Goal: Entertainment & Leisure: Browse casually

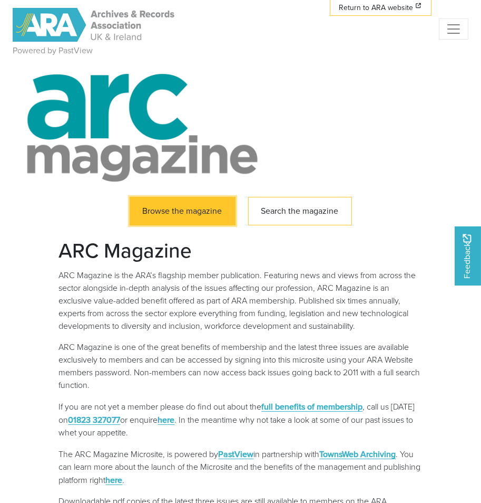
click at [223, 213] on link "Browse the magazine" at bounding box center [183, 211] width 106 height 29
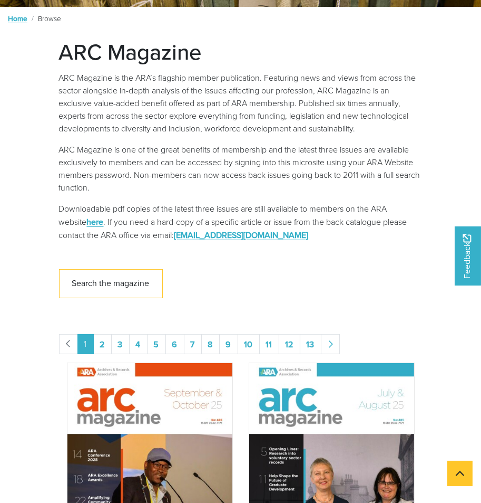
scroll to position [264, 0]
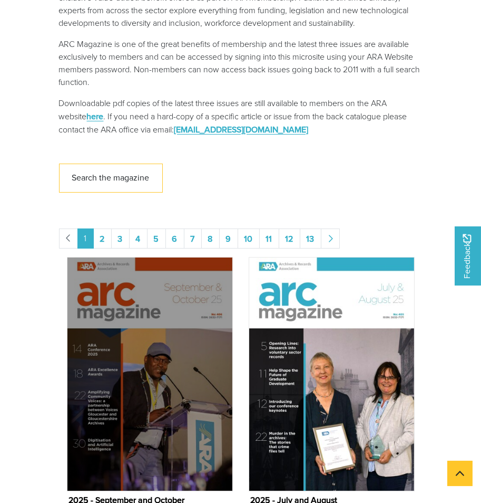
click at [176, 384] on img "Issue" at bounding box center [150, 374] width 166 height 234
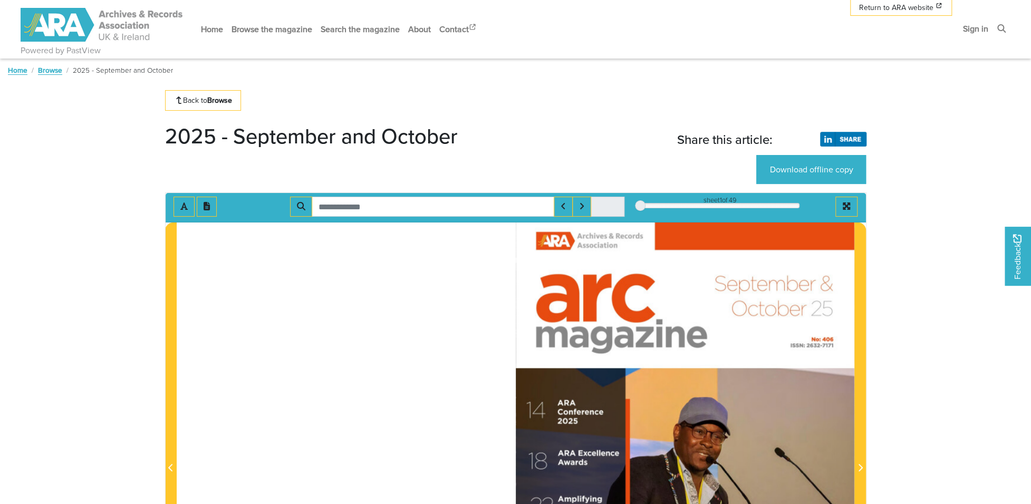
scroll to position [53, 0]
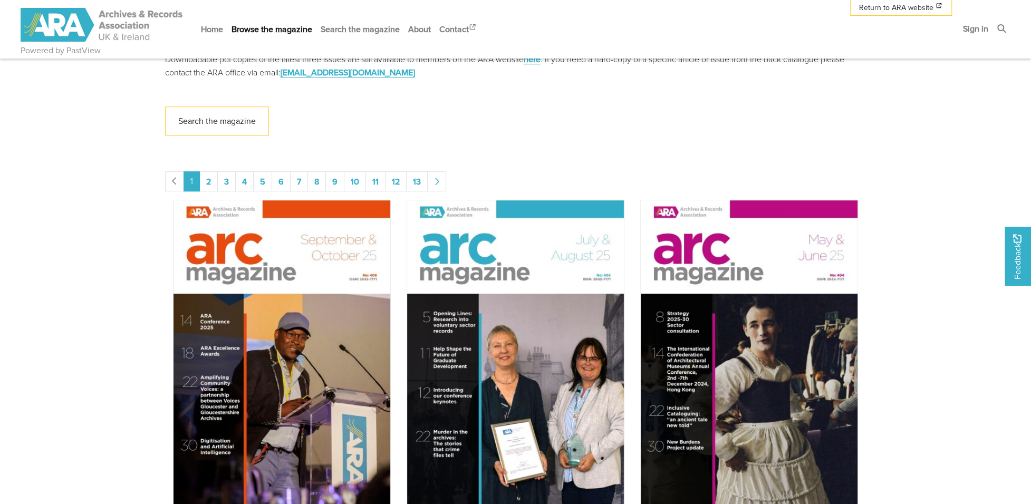
scroll to position [422, 0]
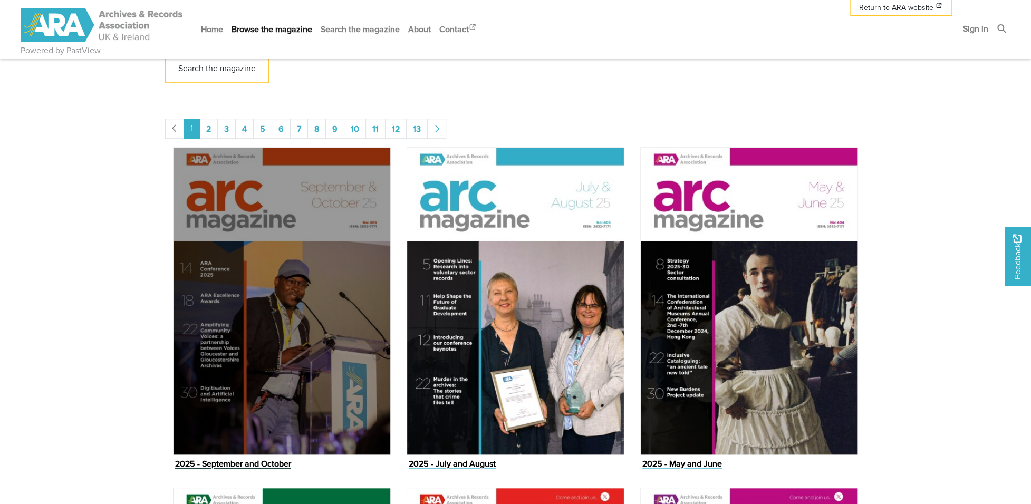
click at [357, 328] on img "Issue" at bounding box center [282, 300] width 218 height 307
